Goal: Task Accomplishment & Management: Use online tool/utility

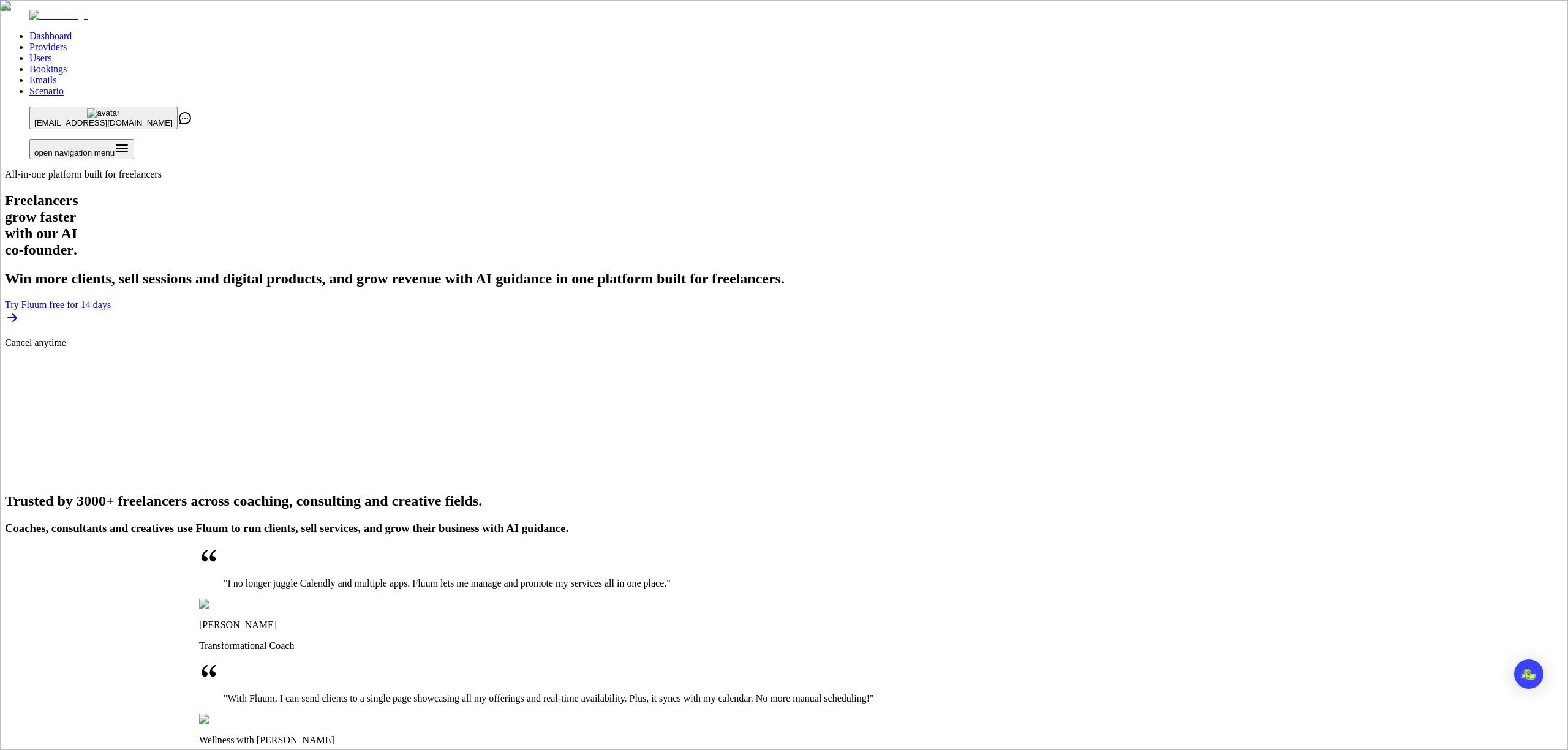
click at [51, 53] on link "Users" at bounding box center [40, 58] width 22 height 11
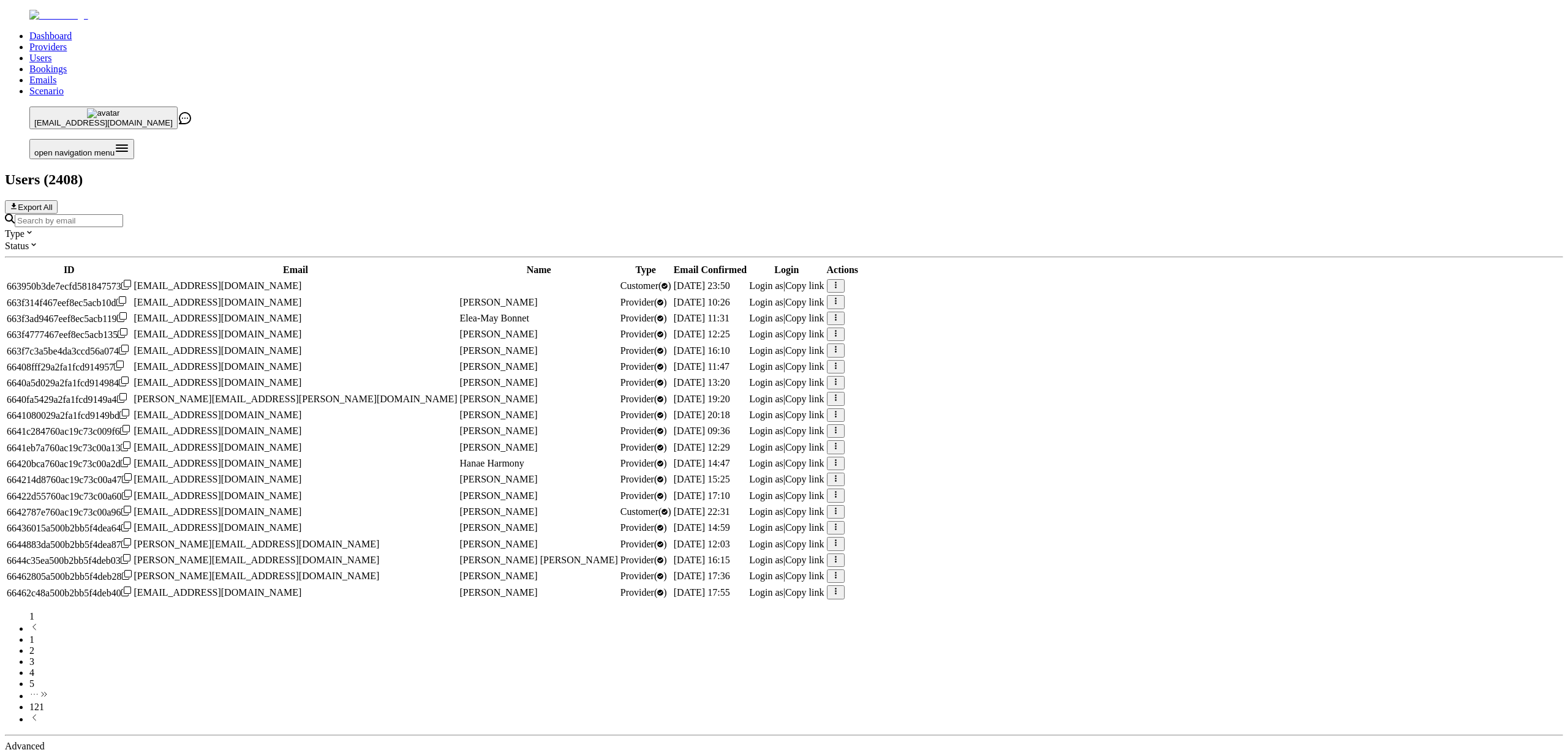
click at [123, 214] on input "Search by email" at bounding box center [68, 220] width 108 height 13
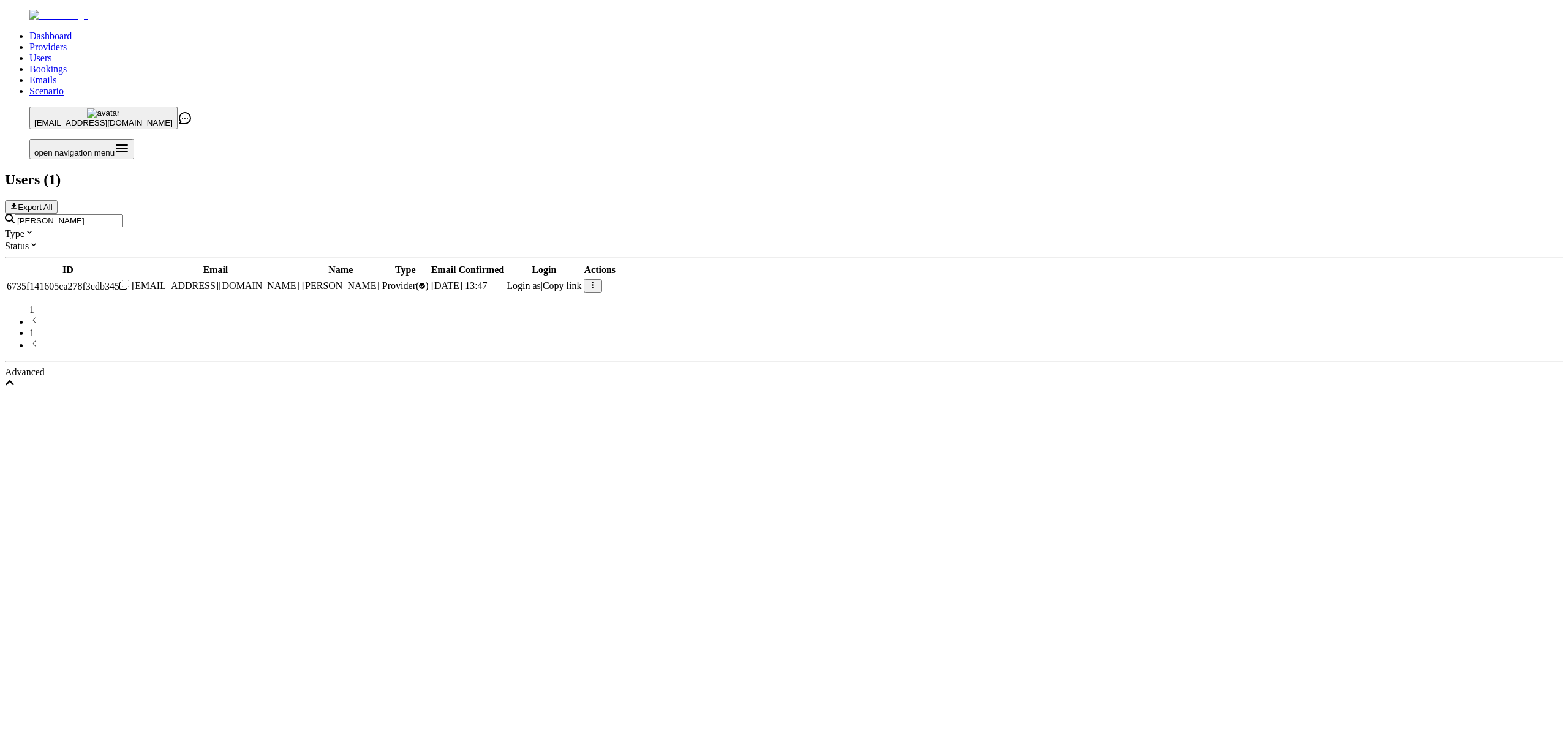
type input "[PERSON_NAME]"
click at [541, 281] on span "Login as" at bounding box center [524, 285] width 35 height 11
